Goal: Browse casually

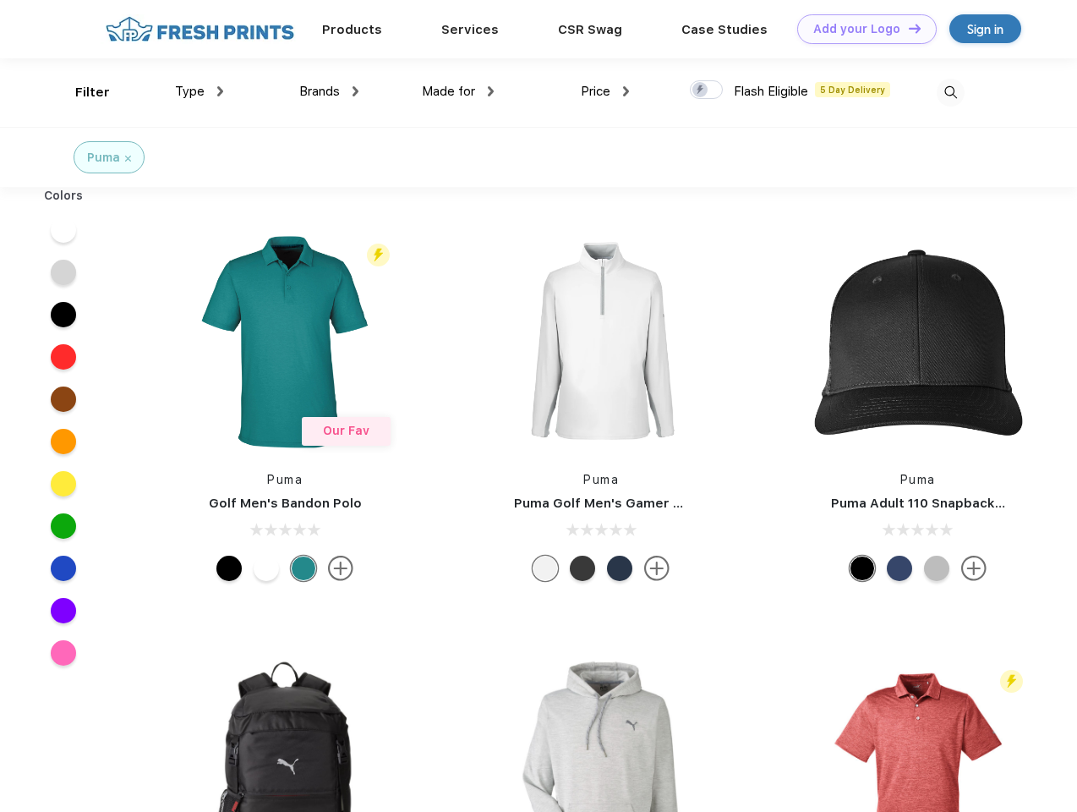
scroll to position [1, 0]
click at [861, 29] on link "Add your Logo Design Tool" at bounding box center [867, 29] width 140 height 30
click at [0, 0] on div "Design Tool" at bounding box center [0, 0] width 0 height 0
click at [907, 28] on link "Add your Logo Design Tool" at bounding box center [867, 29] width 140 height 30
click at [81, 92] on div "Filter" at bounding box center [92, 92] width 35 height 19
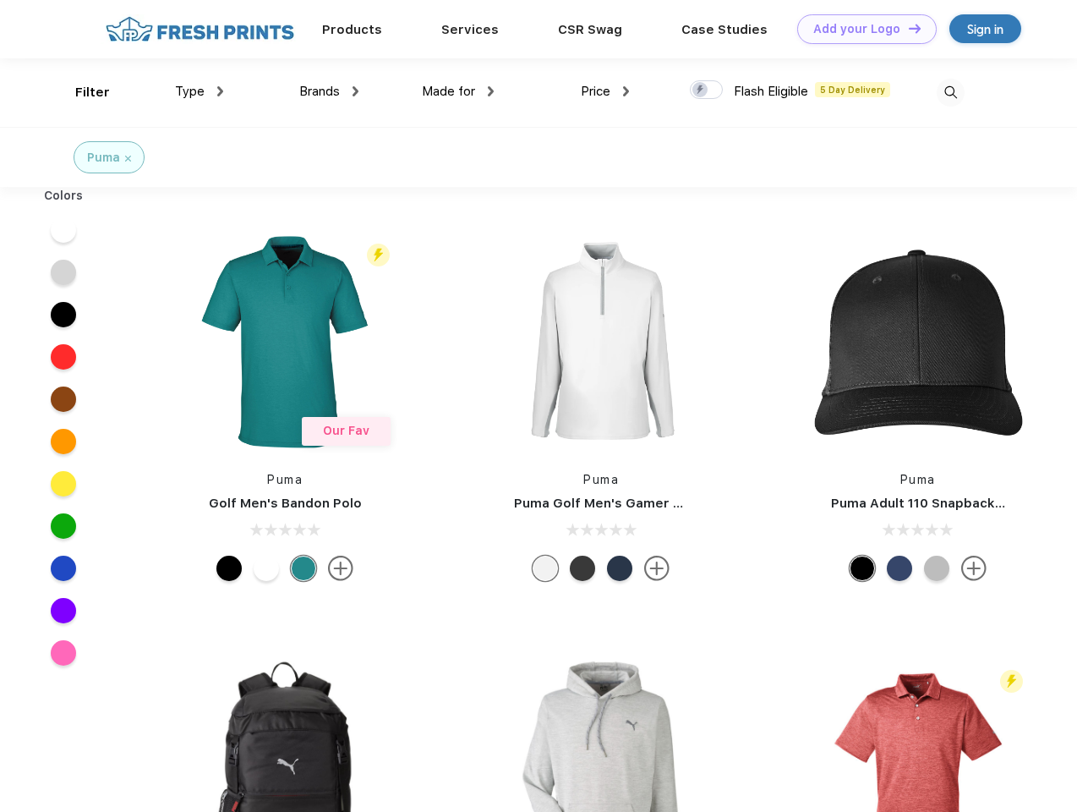
click at [200, 91] on span "Type" at bounding box center [190, 91] width 30 height 15
click at [329, 91] on span "Brands" at bounding box center [319, 91] width 41 height 15
click at [458, 91] on span "Made for" at bounding box center [448, 91] width 53 height 15
click at [605, 91] on span "Price" at bounding box center [596, 91] width 30 height 15
click at [707, 90] on div at bounding box center [706, 89] width 33 height 19
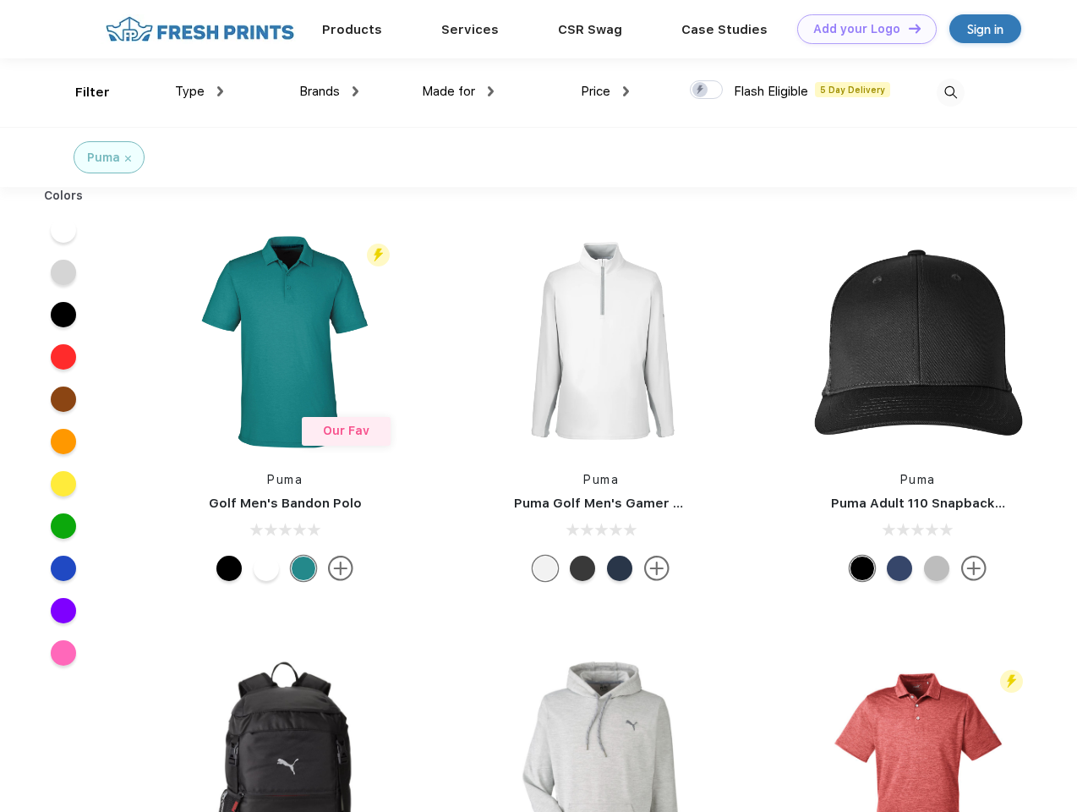
click at [701, 90] on input "checkbox" at bounding box center [695, 84] width 11 height 11
click at [950, 92] on img at bounding box center [951, 93] width 28 height 28
